Goal: Complete application form

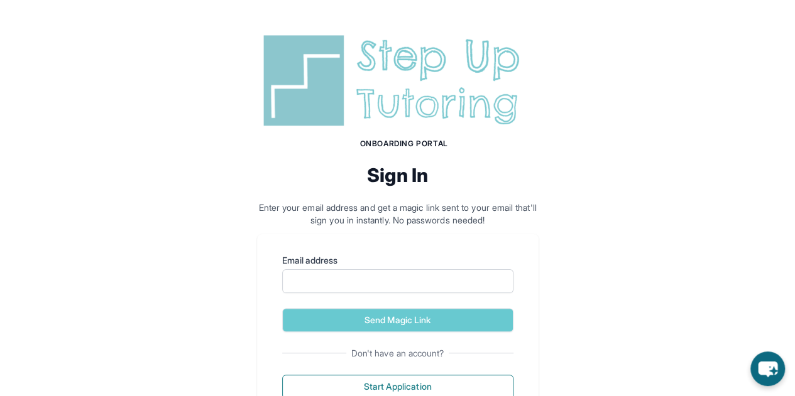
click at [358, 281] on input "Email address" at bounding box center [397, 282] width 231 height 24
type input "**********"
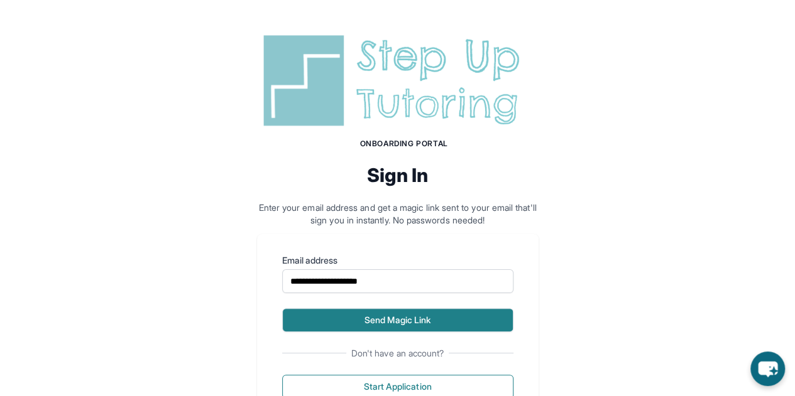
click at [366, 315] on button "Send Magic Link" at bounding box center [397, 320] width 231 height 24
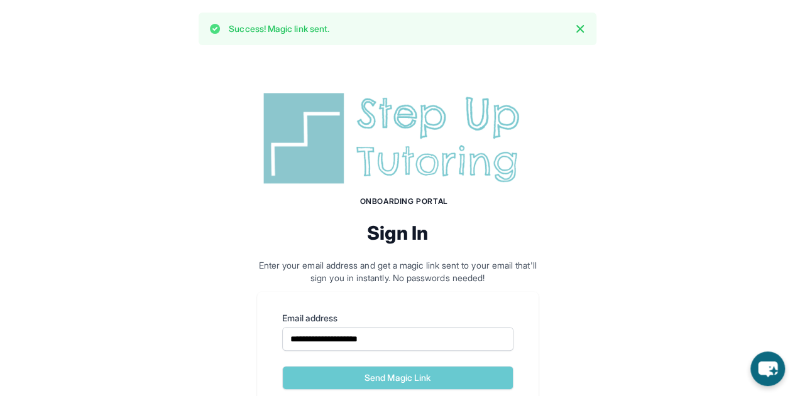
scroll to position [109, 0]
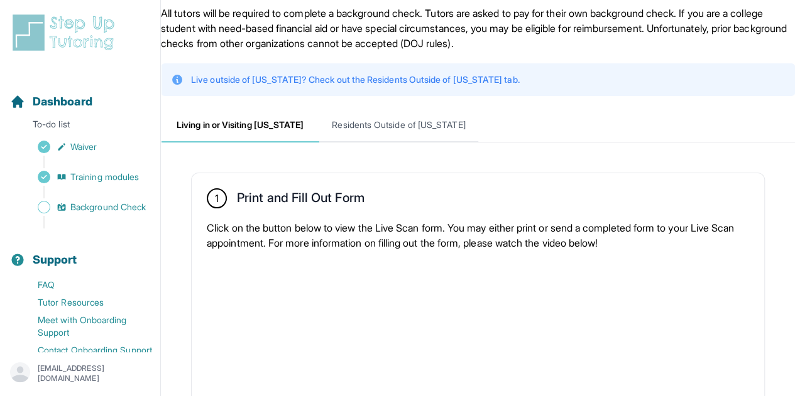
scroll to position [55, 0]
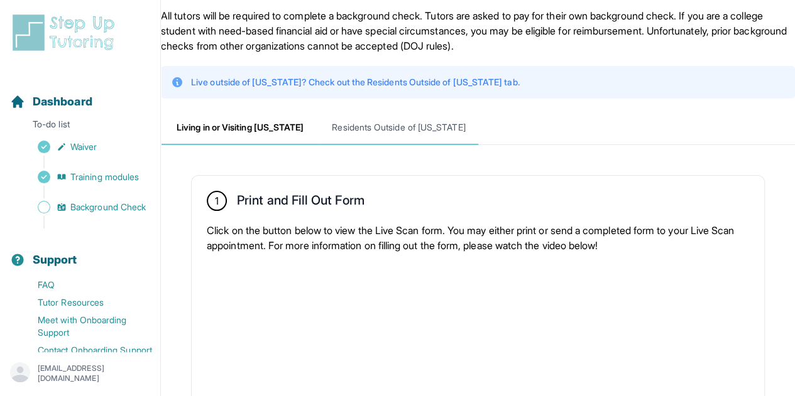
click at [383, 136] on span "Residents Outside of [US_STATE]" at bounding box center [398, 128] width 158 height 34
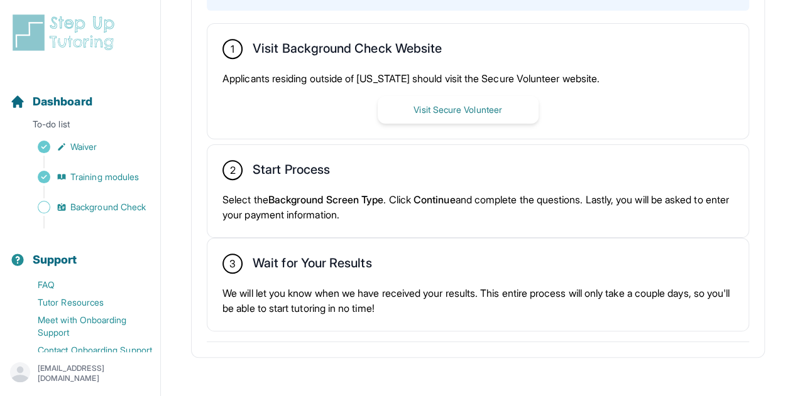
scroll to position [346, 0]
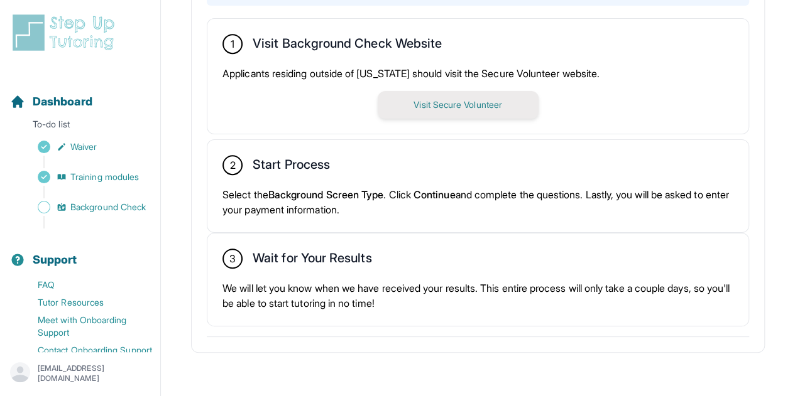
click at [453, 105] on button "Visit Secure Volunteer" at bounding box center [458, 105] width 161 height 28
